Goal: Task Accomplishment & Management: Use online tool/utility

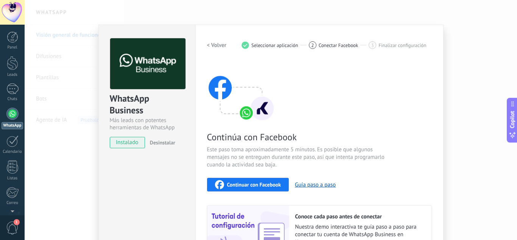
click at [463, 96] on div "WhatsApp Business Más leads con potentes herramientas de WhatsApp instalado Des…" at bounding box center [271, 120] width 493 height 240
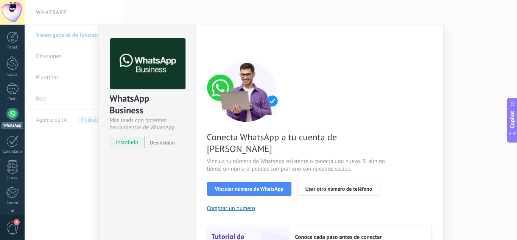
type textarea "**********"
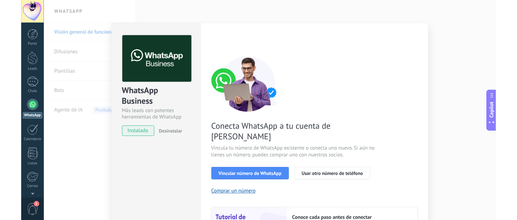
scroll to position [7, 0]
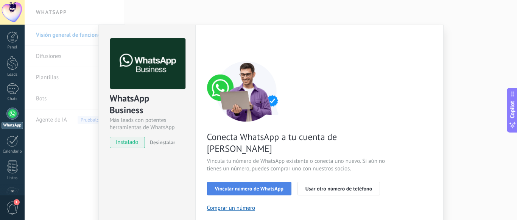
click at [239, 182] on button "Vincular número de WhatsApp" at bounding box center [249, 189] width 84 height 14
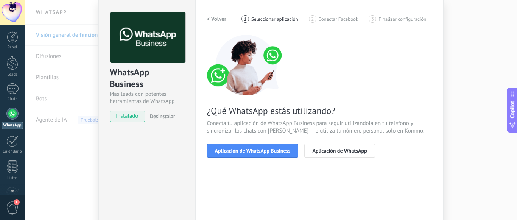
scroll to position [38, 0]
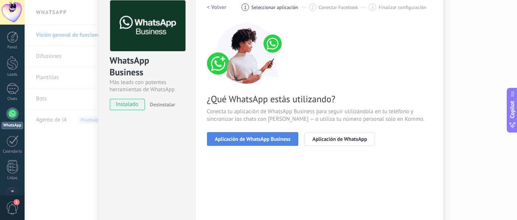
click at [244, 138] on span "Aplicación de WhatsApp Business" at bounding box center [253, 138] width 76 height 5
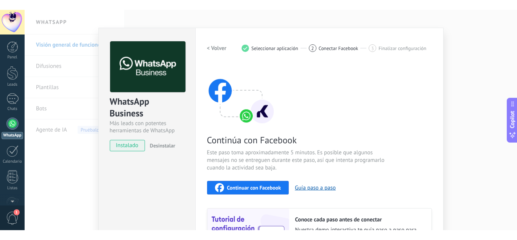
scroll to position [0, 0]
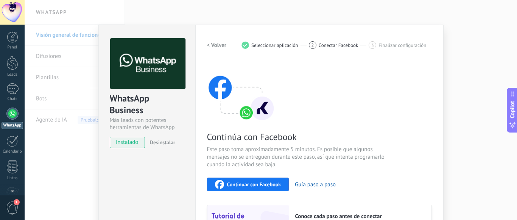
click at [466, 120] on div "WhatsApp Business Más leads con potentes herramientas de WhatsApp instalado Des…" at bounding box center [271, 110] width 493 height 220
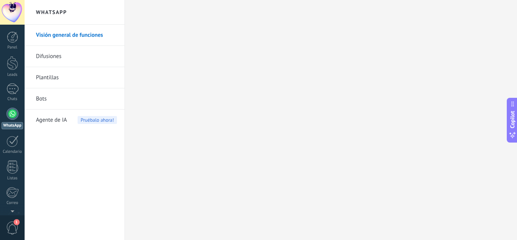
click at [12, 228] on span "1" at bounding box center [12, 227] width 13 height 13
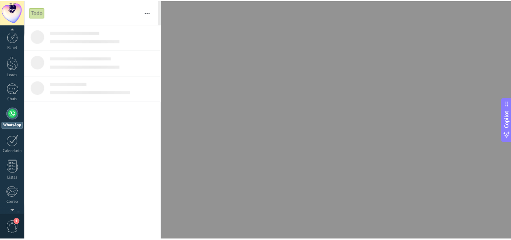
scroll to position [75, 0]
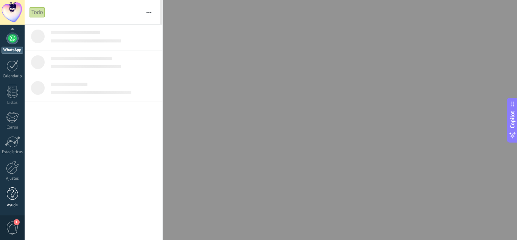
click at [9, 197] on div at bounding box center [12, 193] width 11 height 13
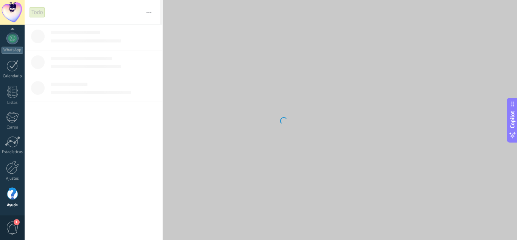
click at [14, 225] on span "1" at bounding box center [12, 227] width 13 height 13
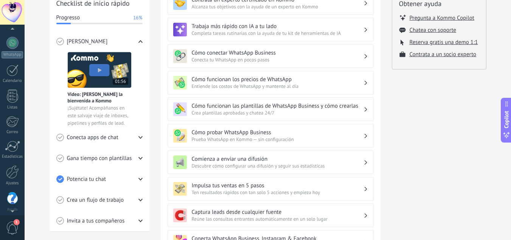
scroll to position [75, 0]
